Goal: Information Seeking & Learning: Understand process/instructions

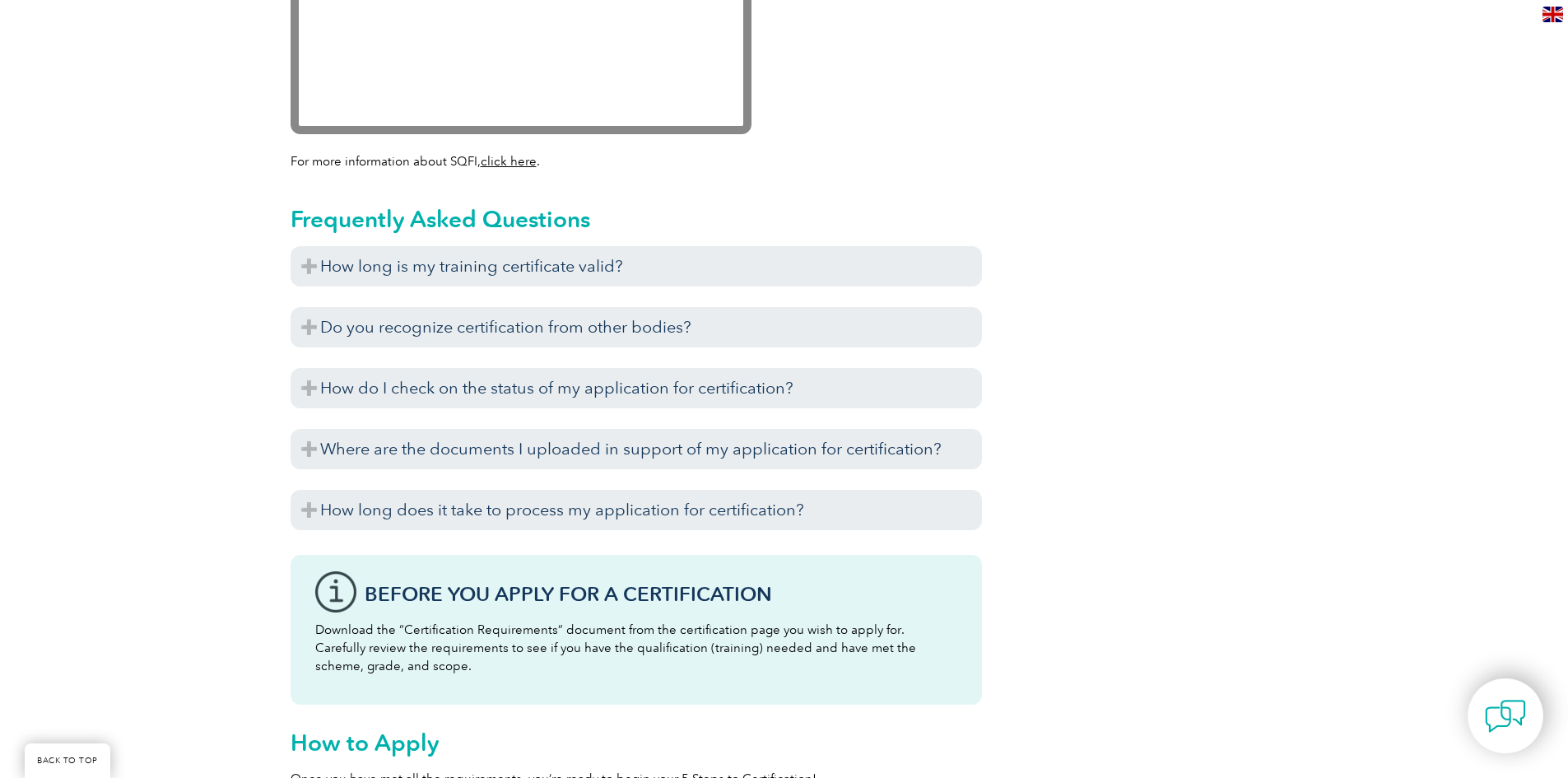
scroll to position [1811, 0]
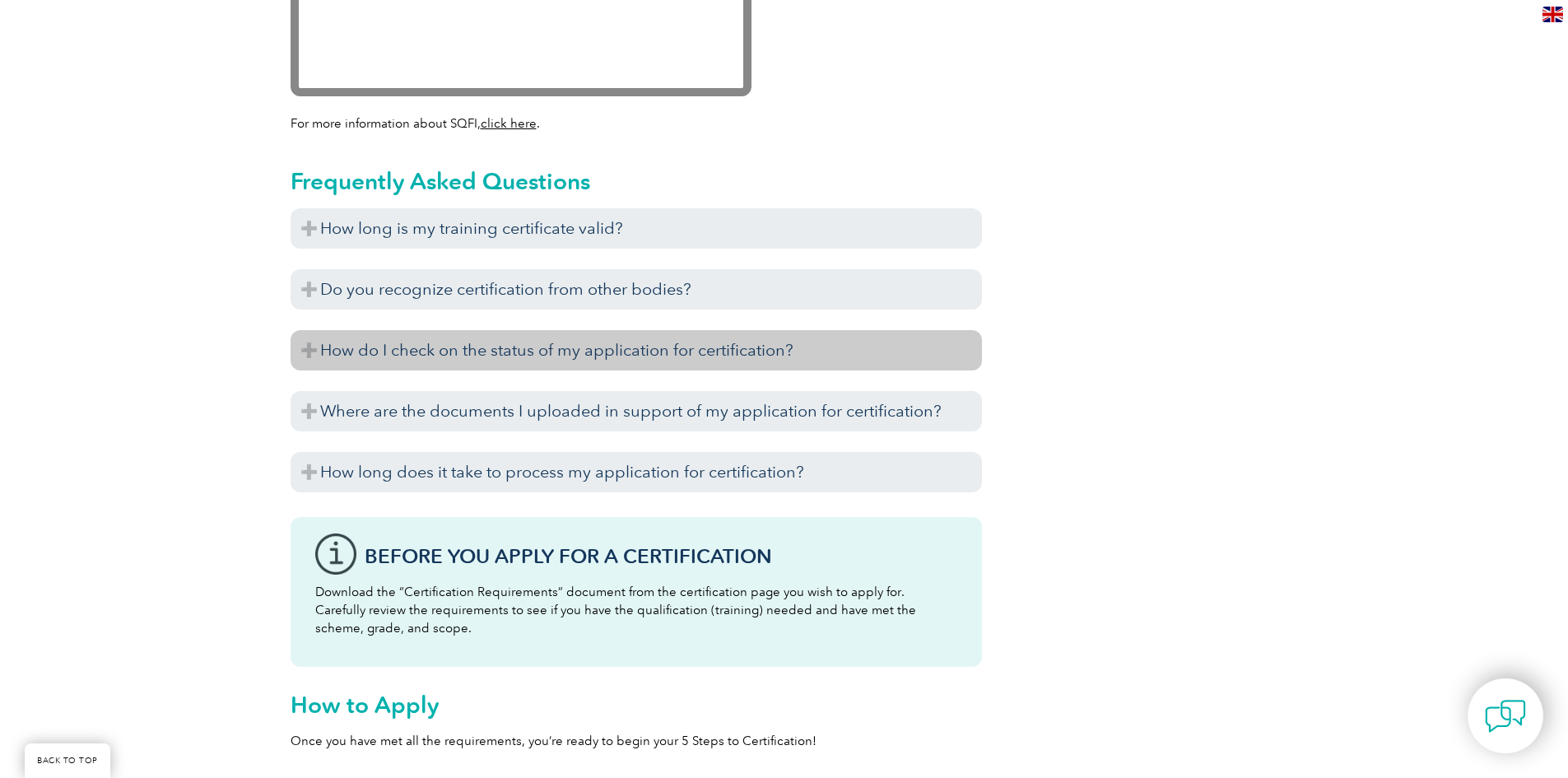
click at [308, 348] on h3 "How do I check on the status of my application for certification?" at bounding box center [636, 350] width 691 height 40
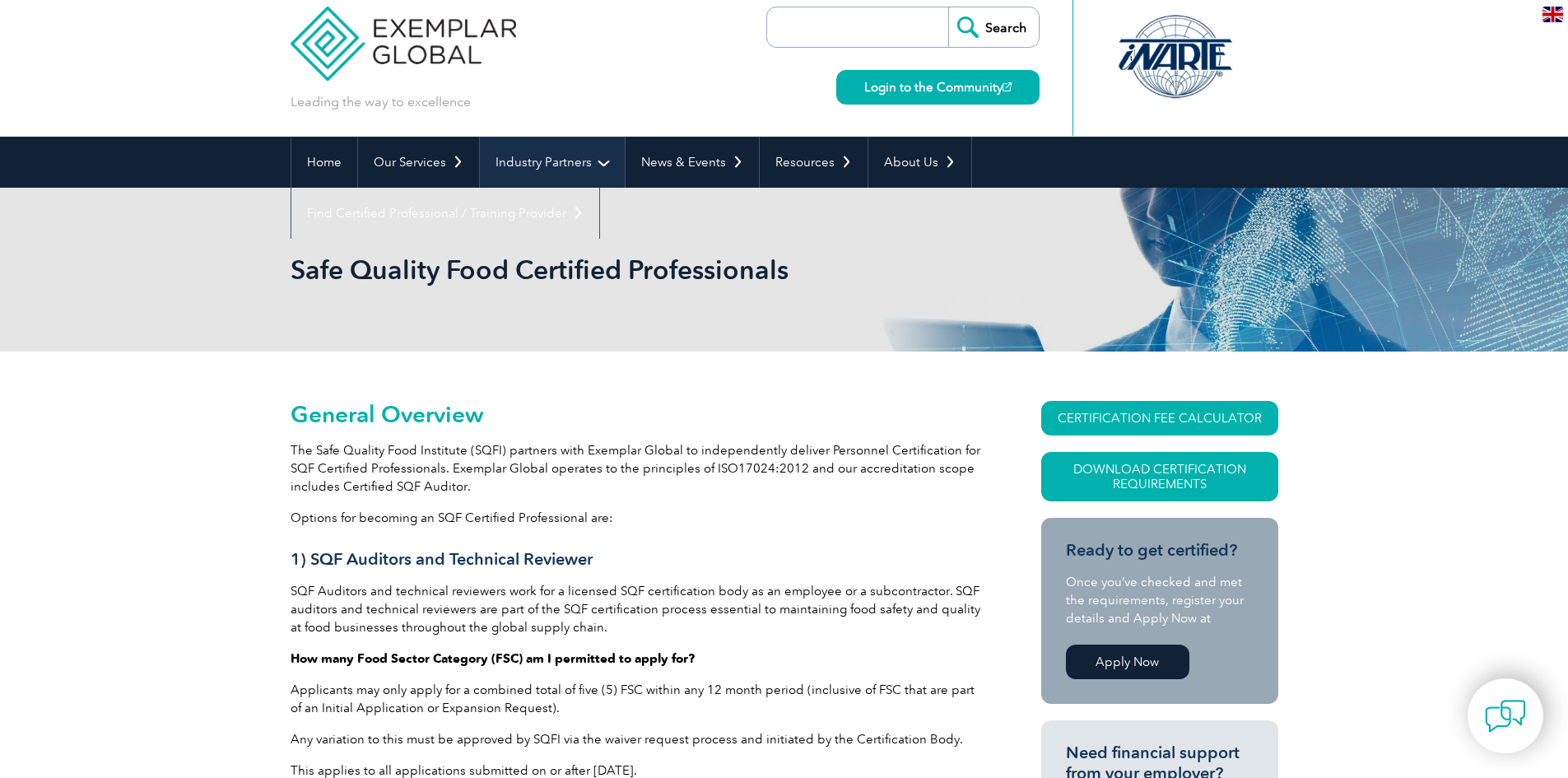
scroll to position [0, 0]
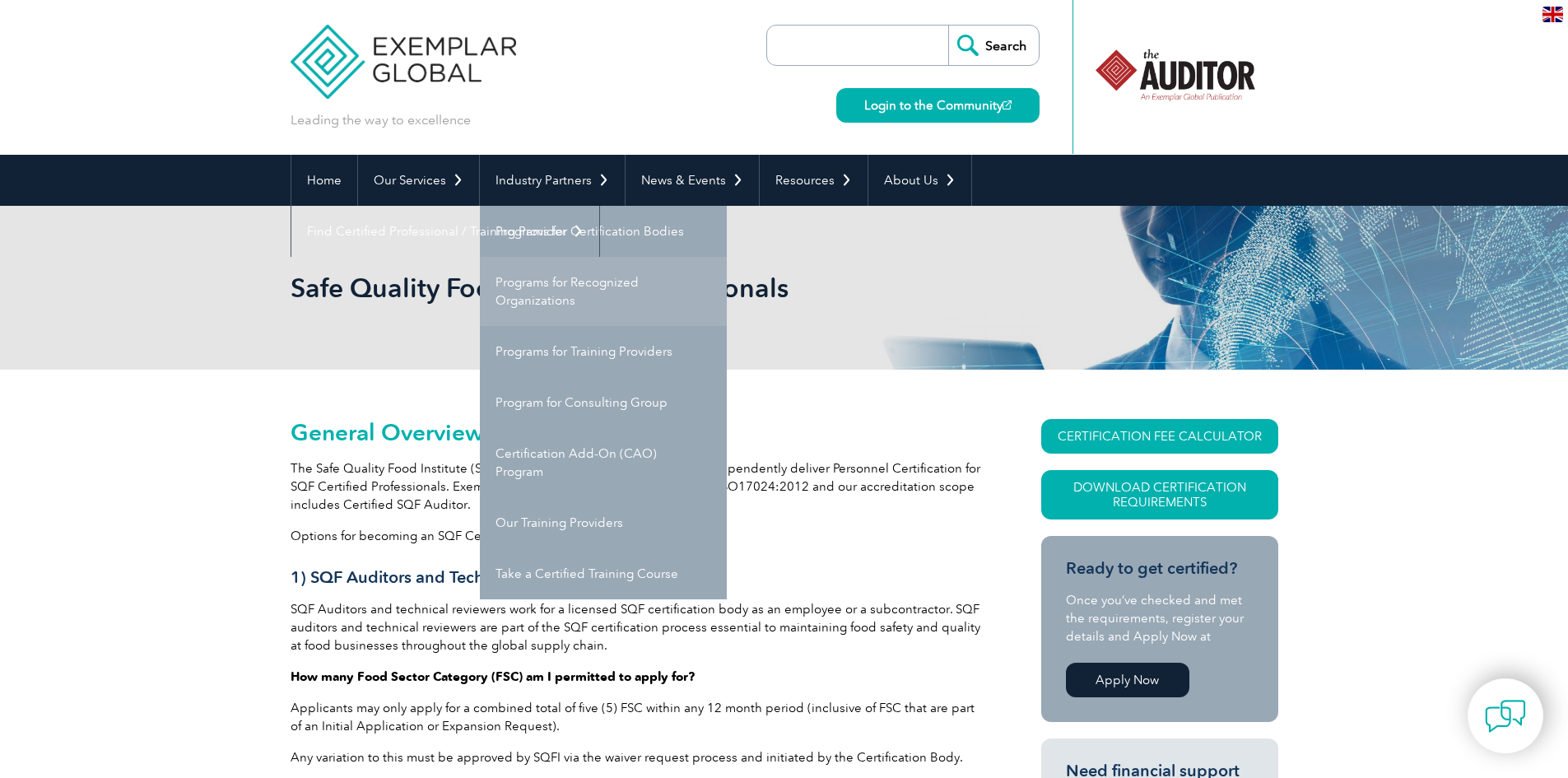
click at [564, 285] on link "Programs for Recognized Organizations" at bounding box center [603, 292] width 247 height 69
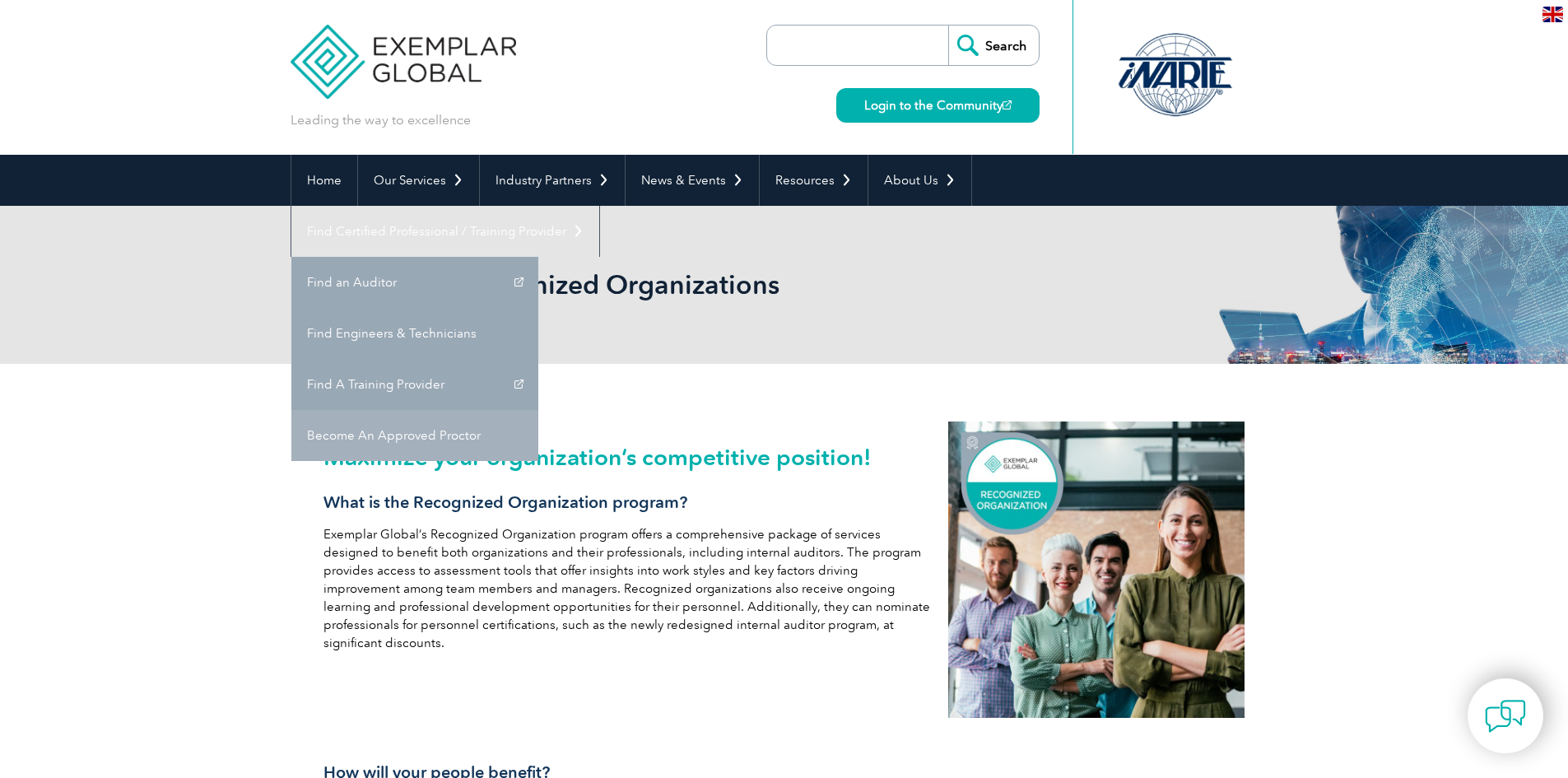
click at [538, 410] on link "Become An Approved Proctor" at bounding box center [415, 436] width 247 height 51
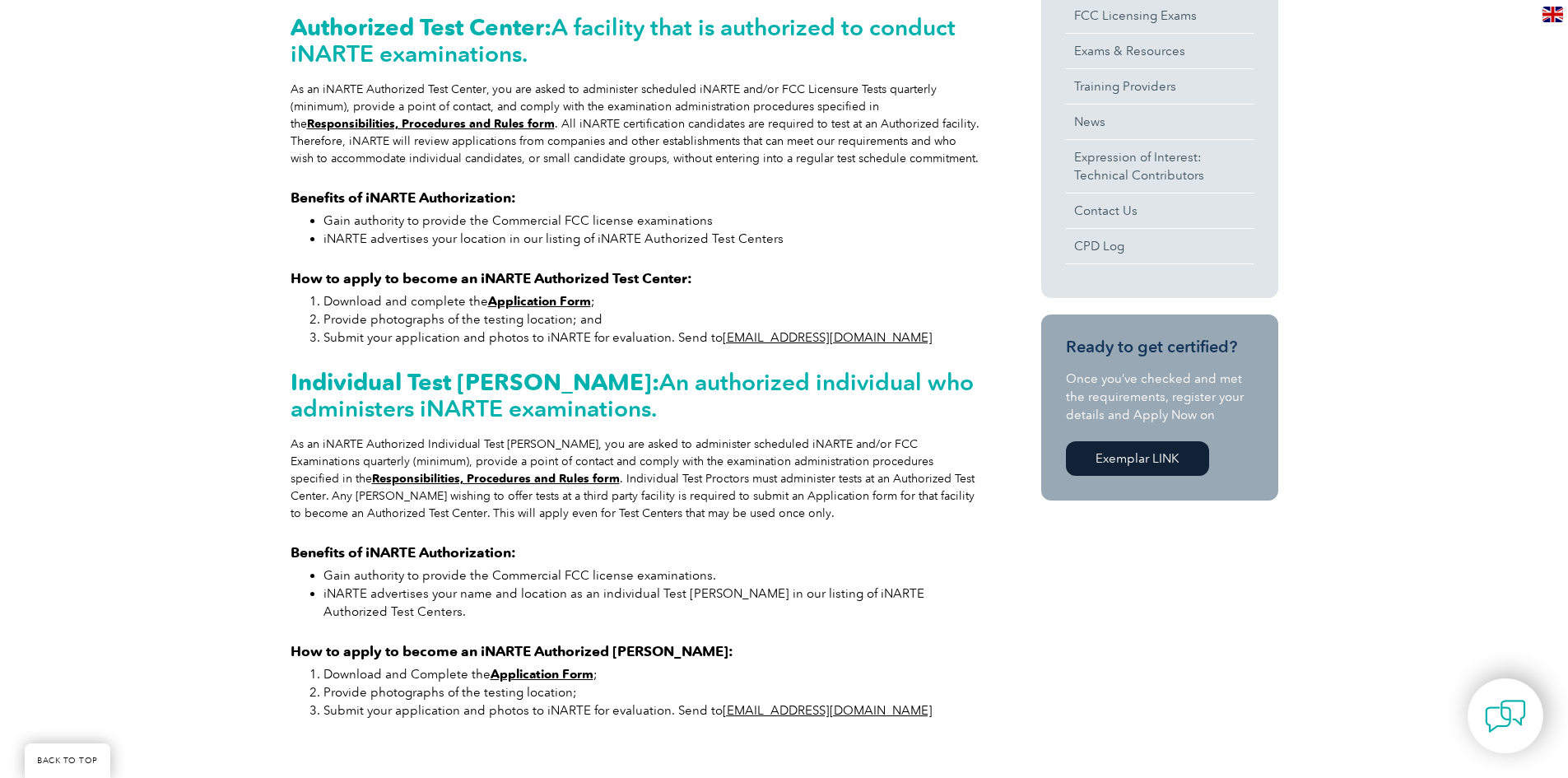
scroll to position [576, 0]
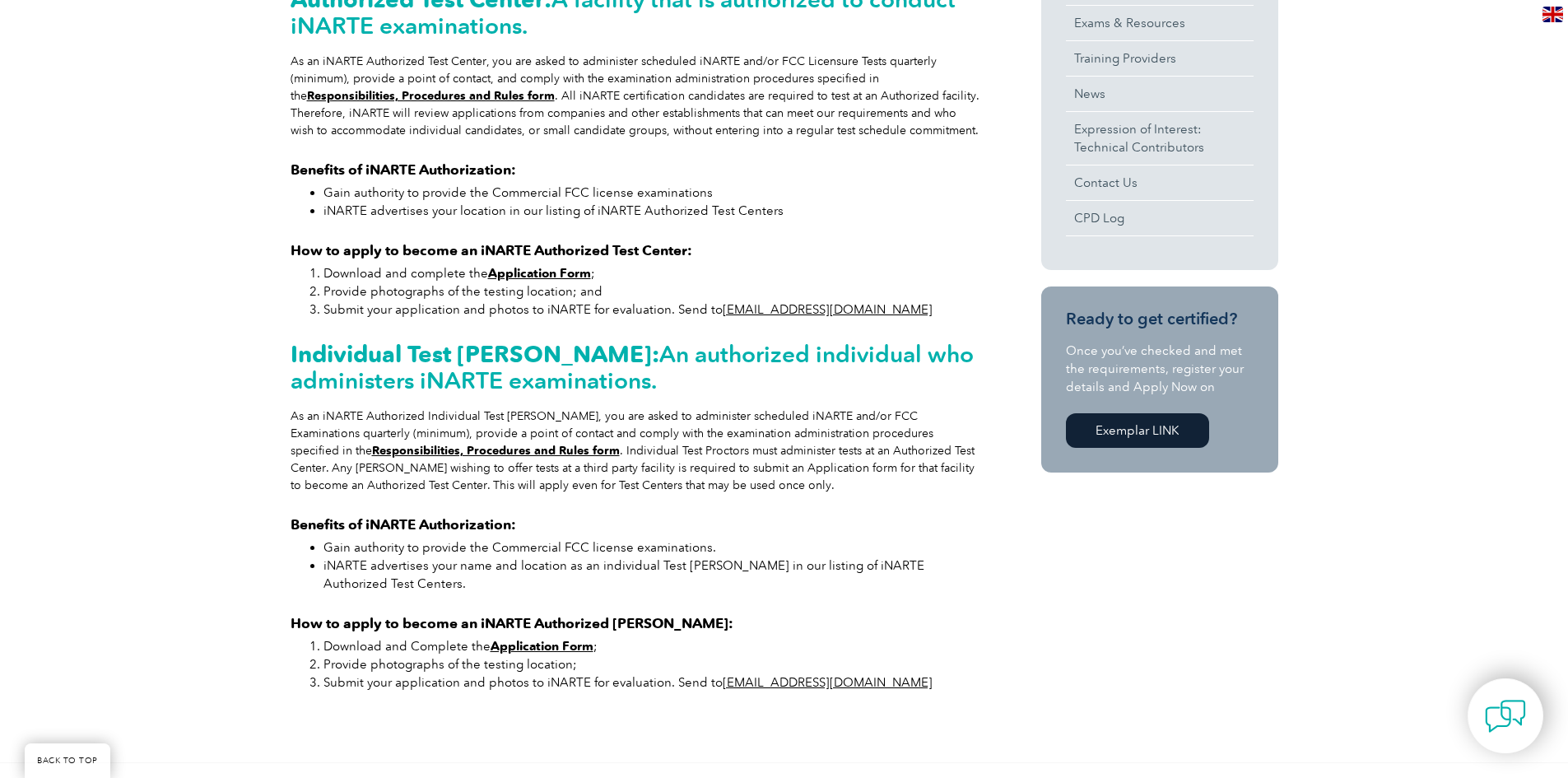
click at [572, 640] on strong "Application Form" at bounding box center [542, 647] width 103 height 15
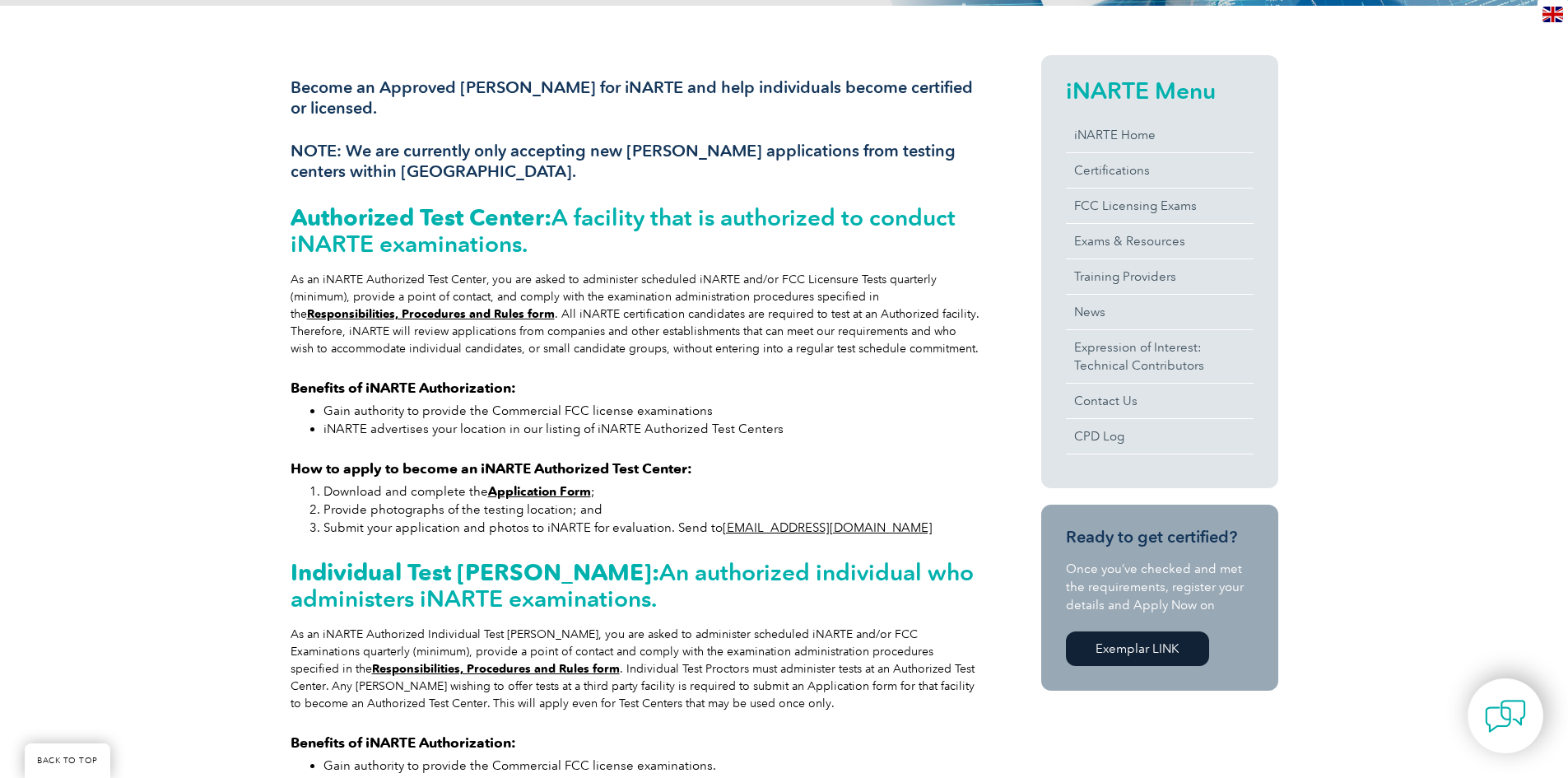
scroll to position [329, 0]
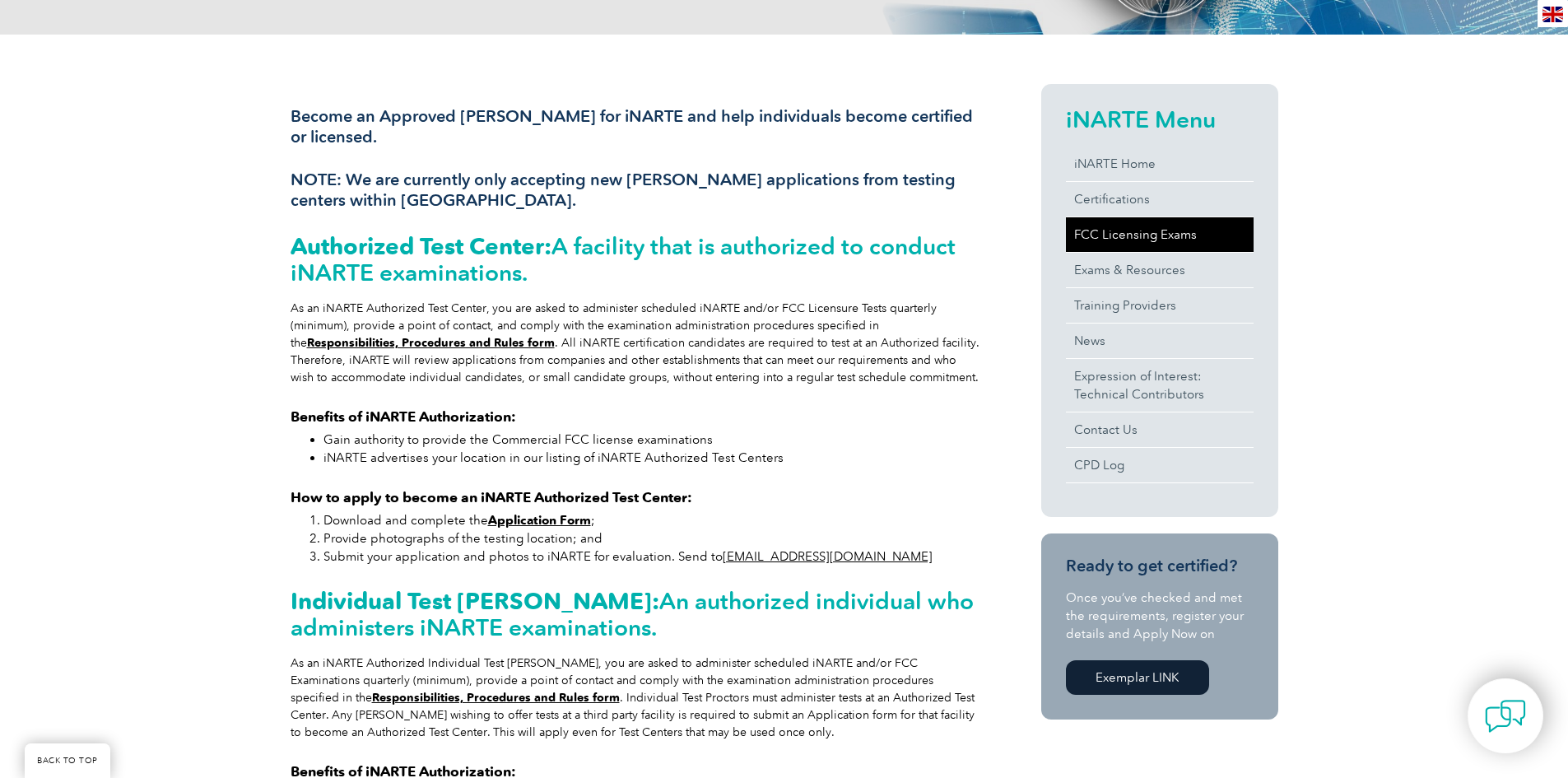
click at [1138, 235] on link "FCC Licensing Exams" at bounding box center [1160, 234] width 188 height 35
